Goal: Task Accomplishment & Management: Use online tool/utility

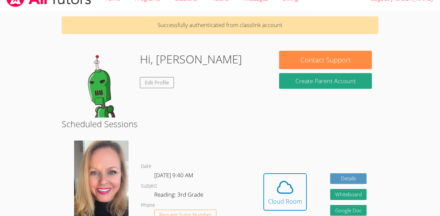
scroll to position [40, 0]
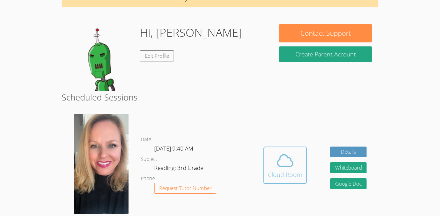
click at [286, 173] on div "Cloud Room" at bounding box center [285, 174] width 34 height 9
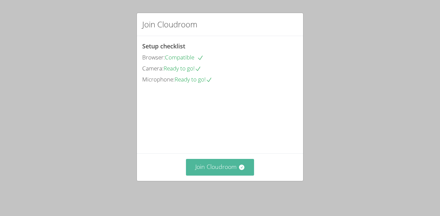
click at [227, 171] on button "Join Cloudroom" at bounding box center [220, 167] width 68 height 16
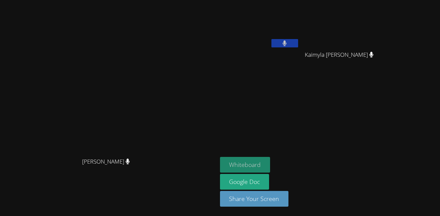
click at [270, 161] on button "Whiteboard" at bounding box center [245, 165] width 50 height 16
